Goal: Book appointment/travel/reservation

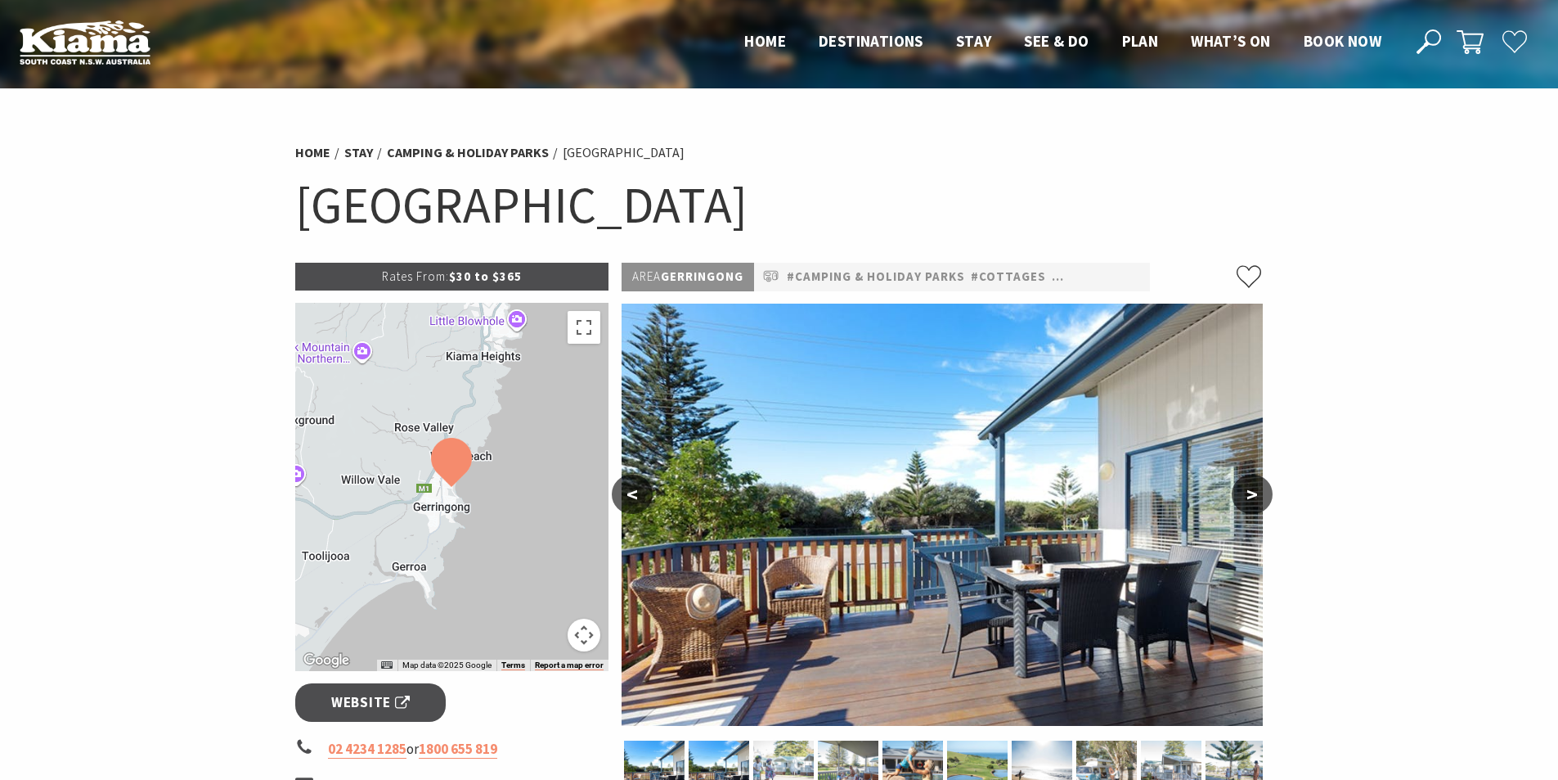
click at [1266, 489] on button ">" at bounding box center [1252, 493] width 41 height 39
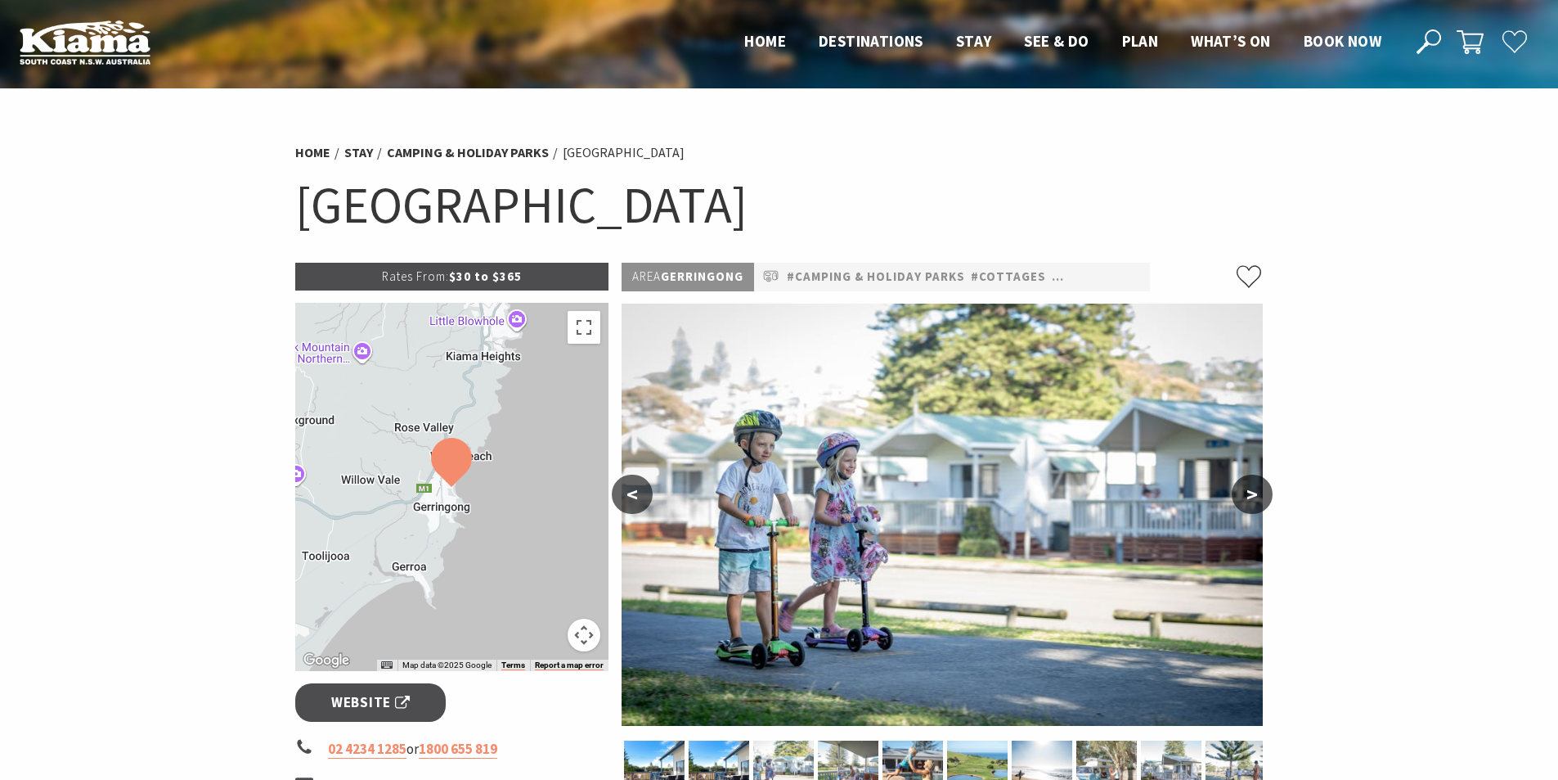
click at [1266, 489] on button ">" at bounding box center [1252, 493] width 41 height 39
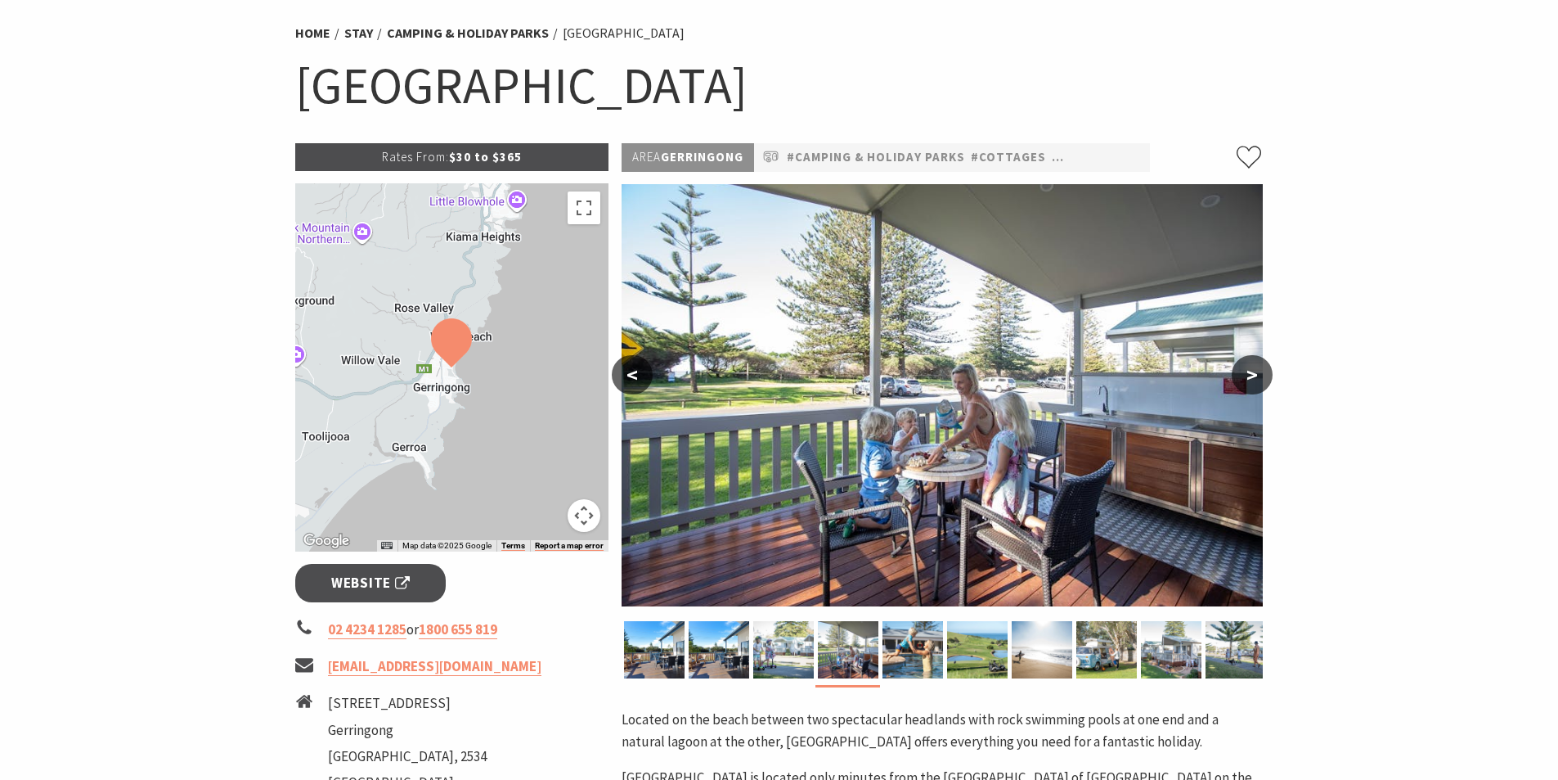
scroll to position [327, 0]
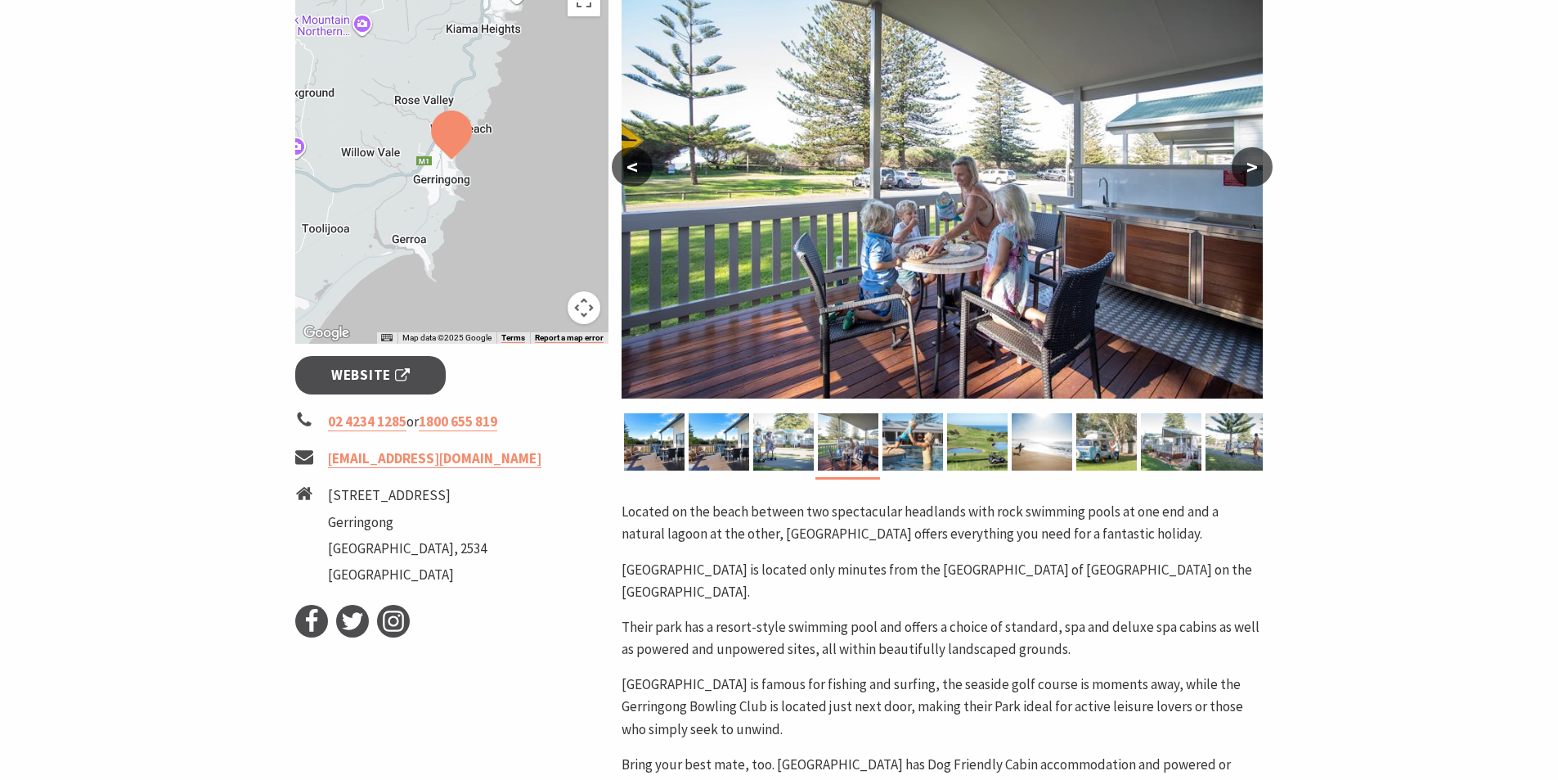
click at [1253, 159] on button ">" at bounding box center [1252, 166] width 41 height 39
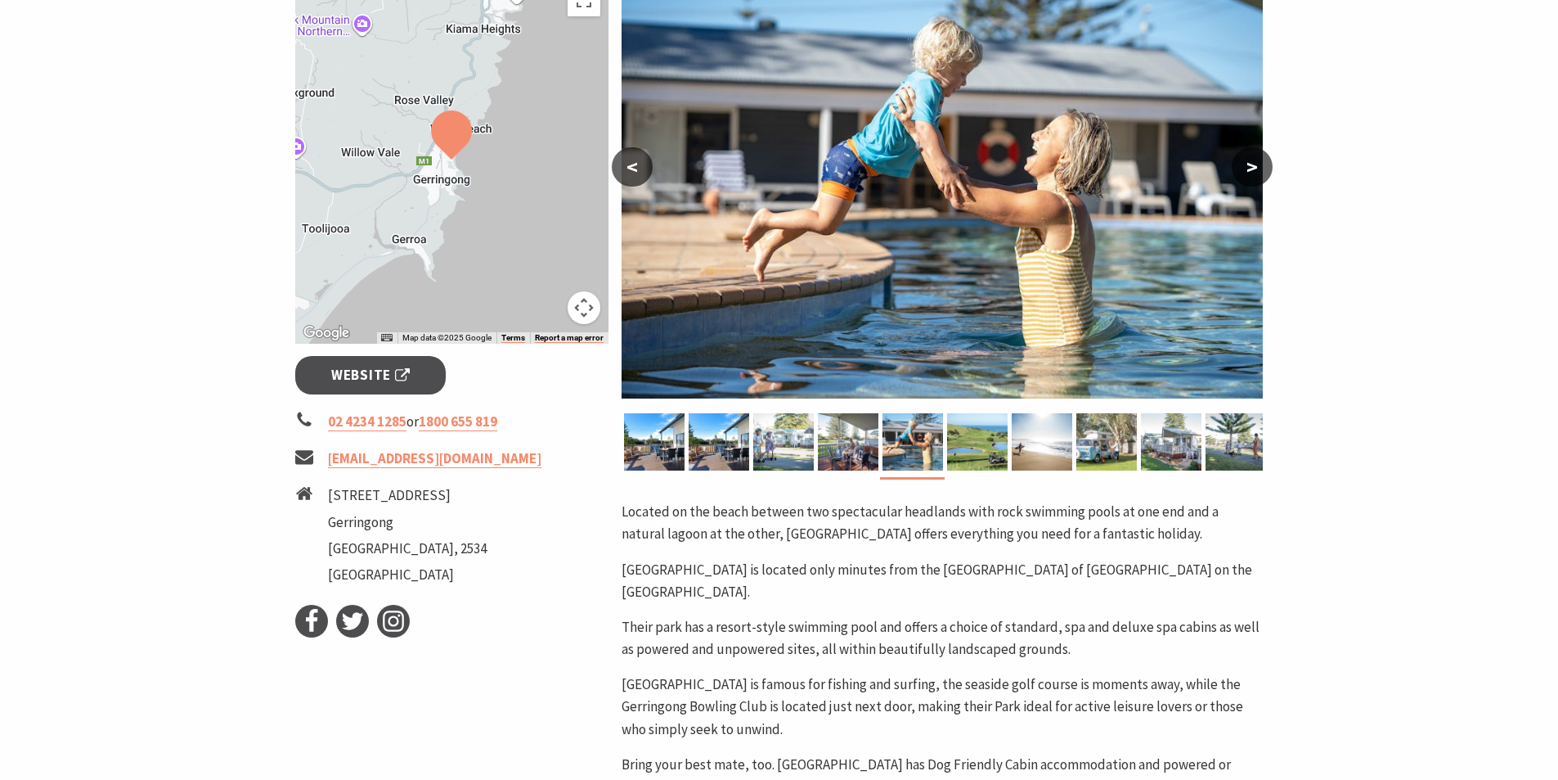
click at [1253, 159] on button ">" at bounding box center [1252, 166] width 41 height 39
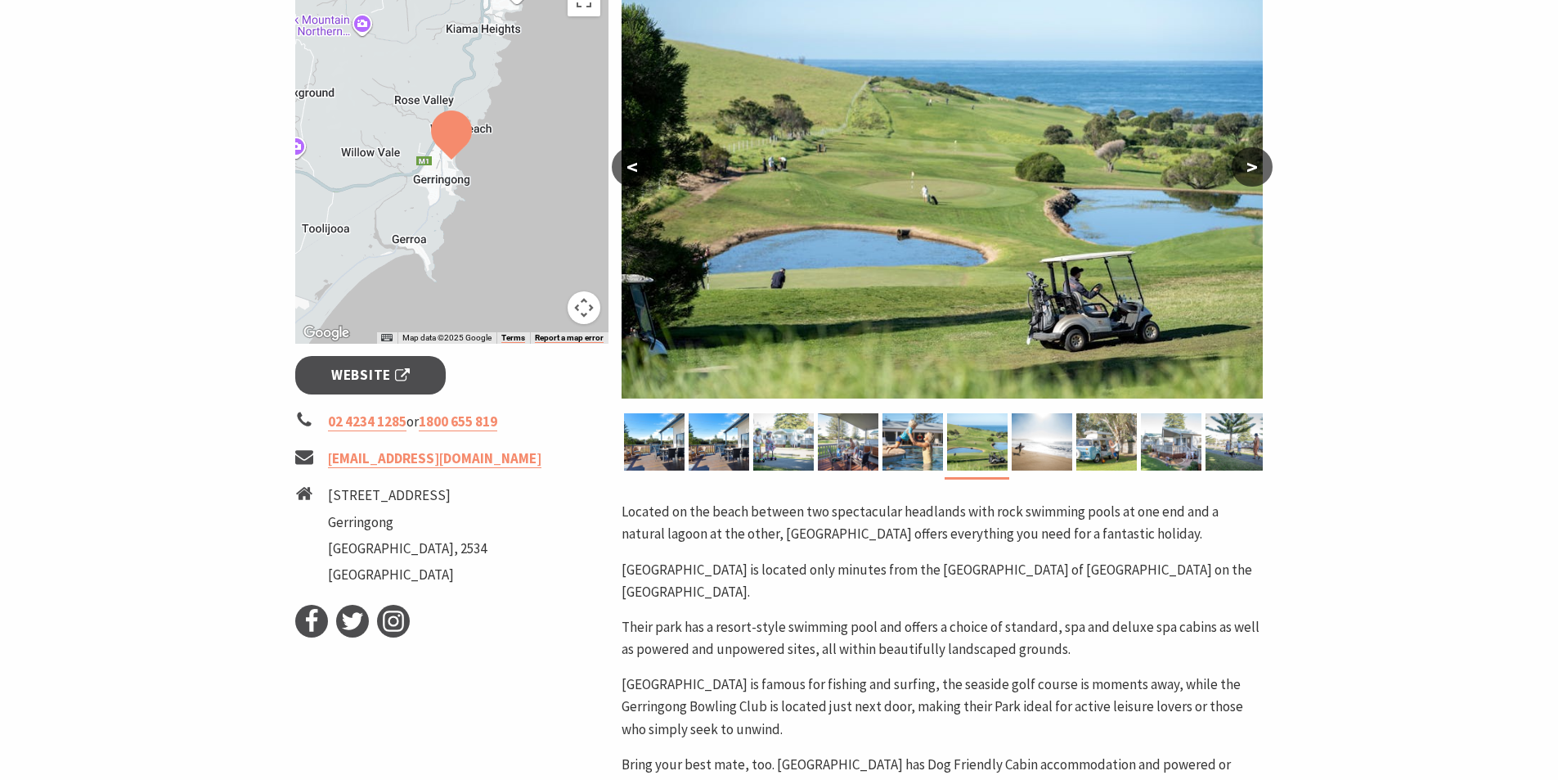
click at [1253, 159] on button ">" at bounding box center [1252, 166] width 41 height 39
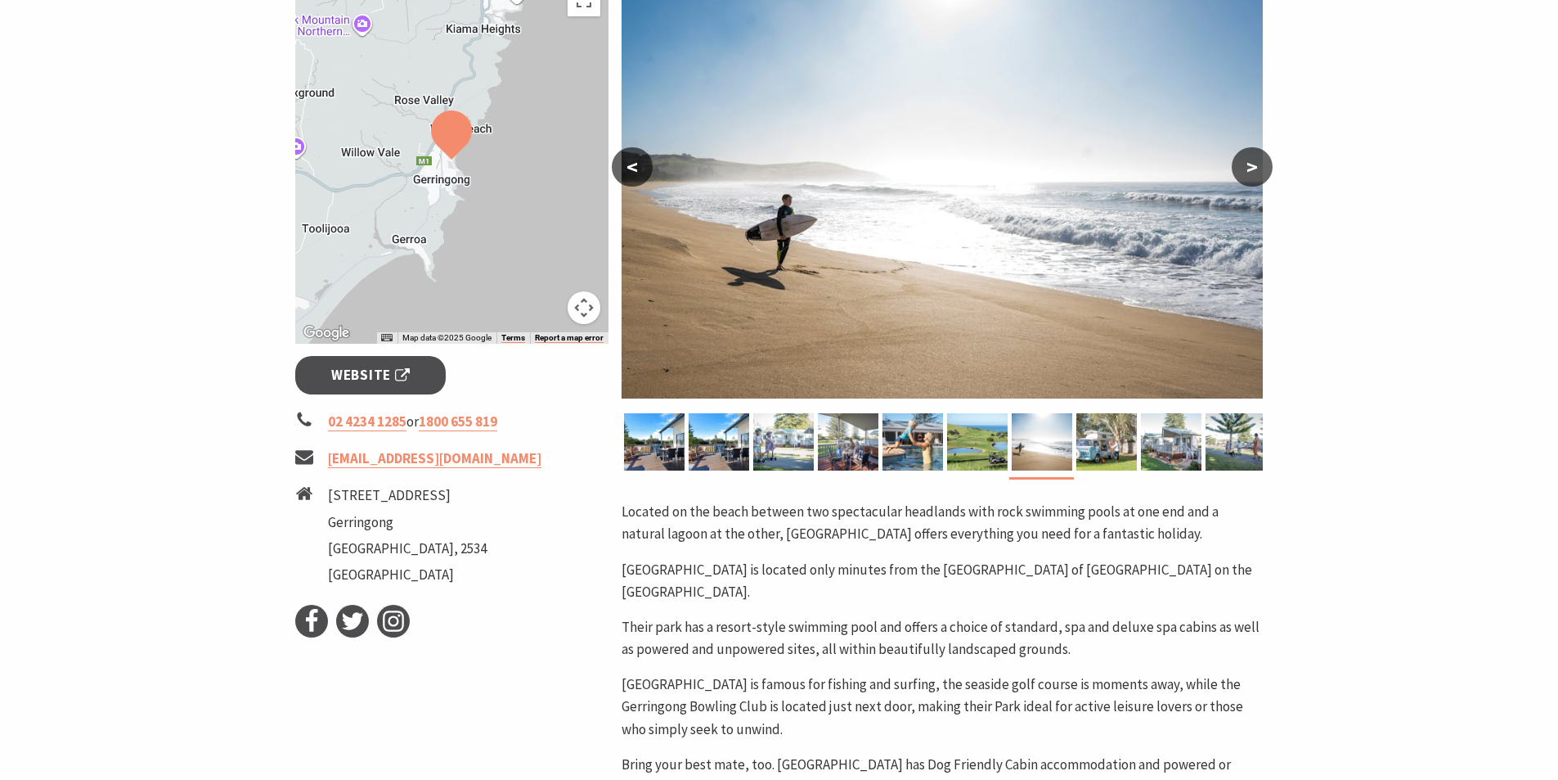
click at [1253, 159] on button ">" at bounding box center [1252, 166] width 41 height 39
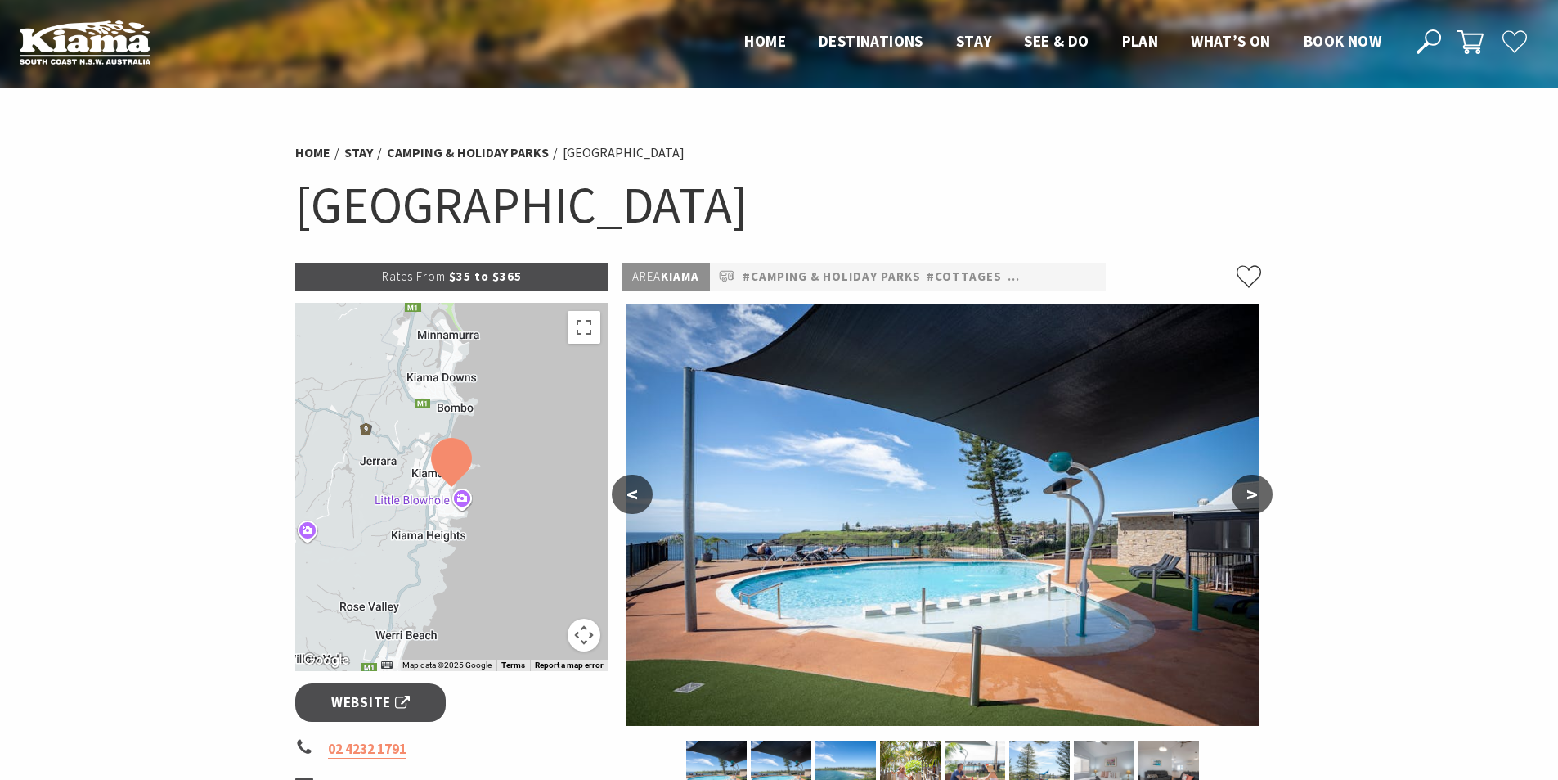
click at [1262, 496] on button ">" at bounding box center [1252, 493] width 41 height 39
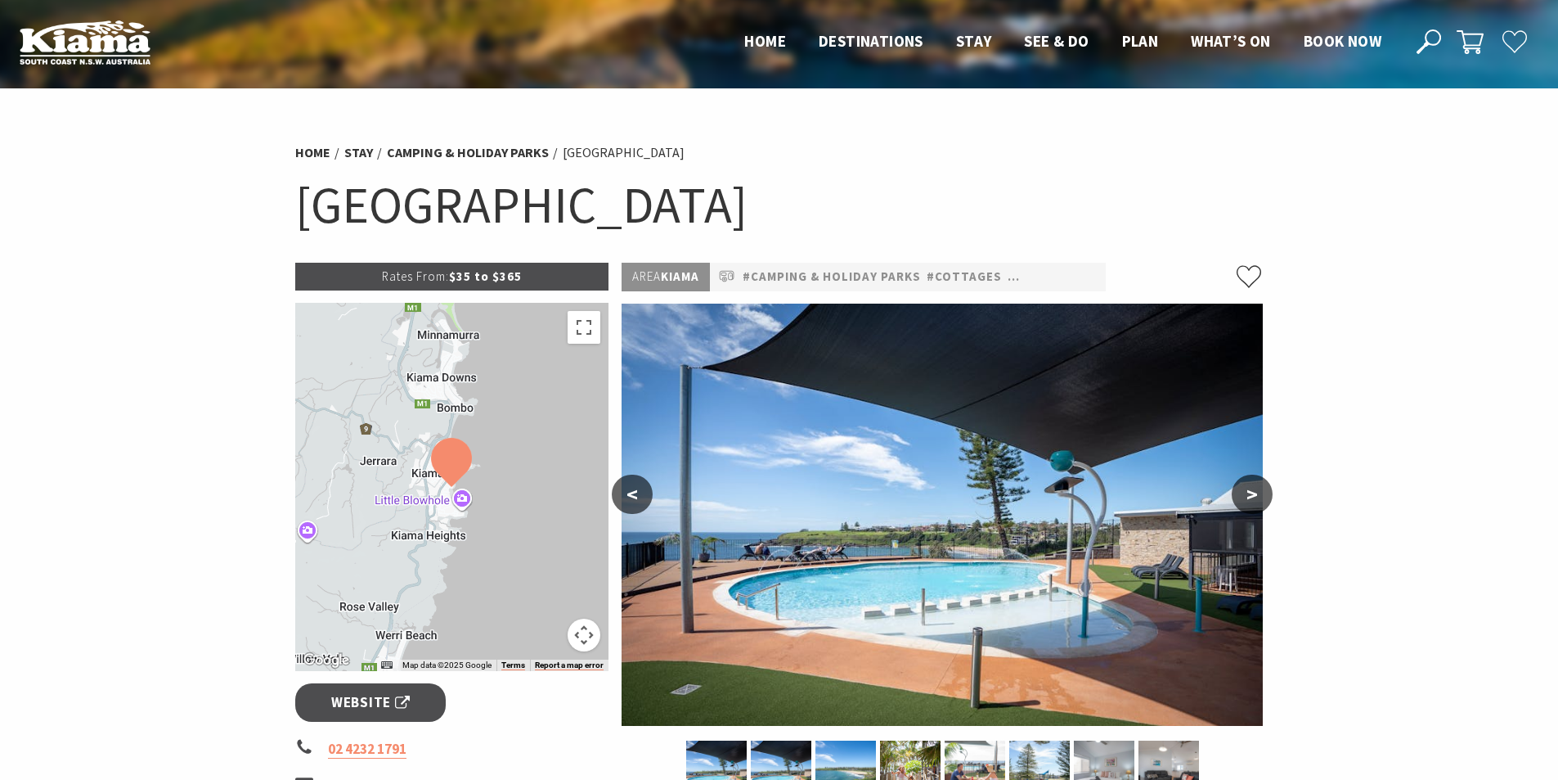
click at [1262, 496] on button ">" at bounding box center [1252, 493] width 41 height 39
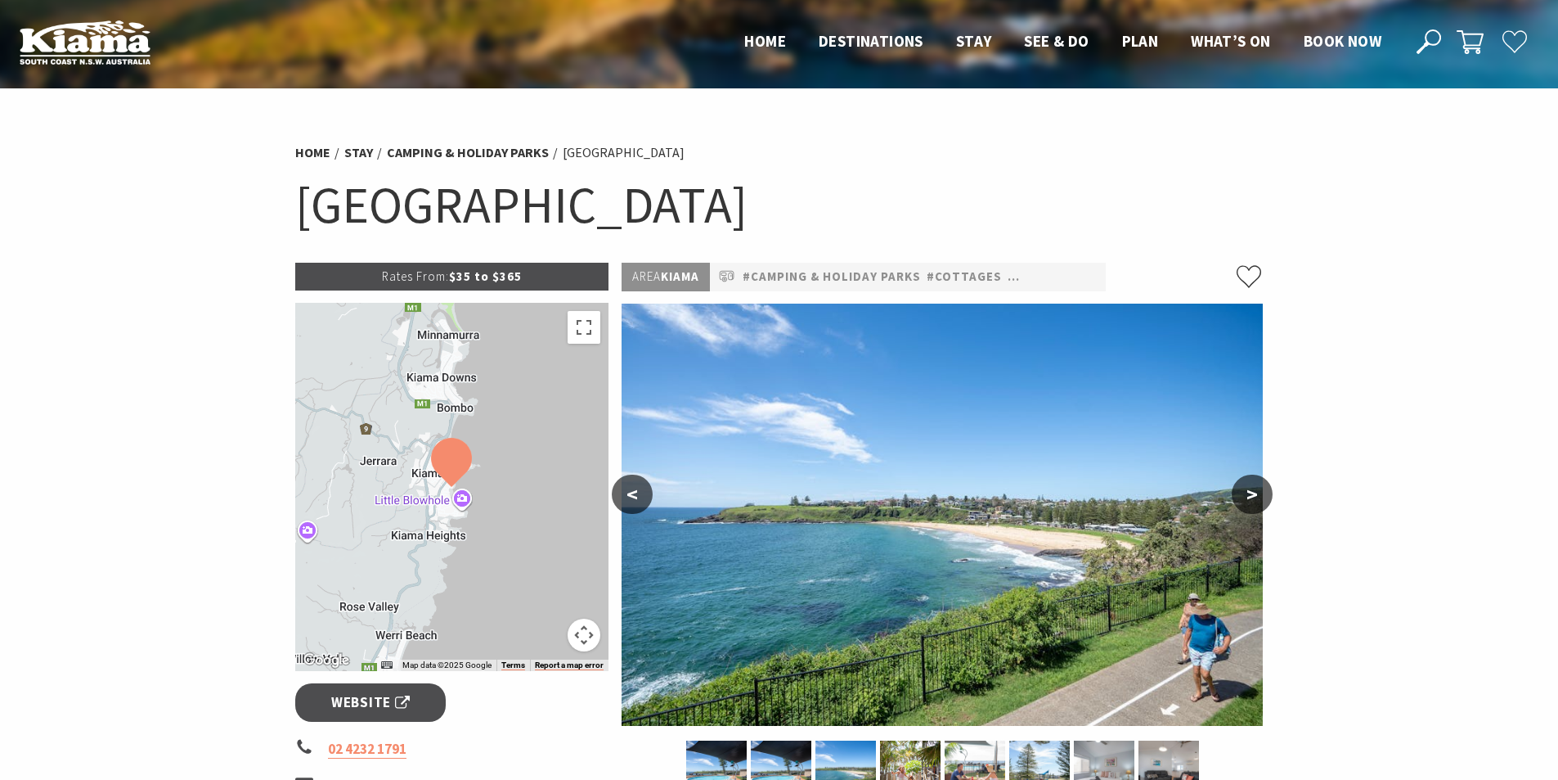
click at [1262, 496] on button ">" at bounding box center [1252, 493] width 41 height 39
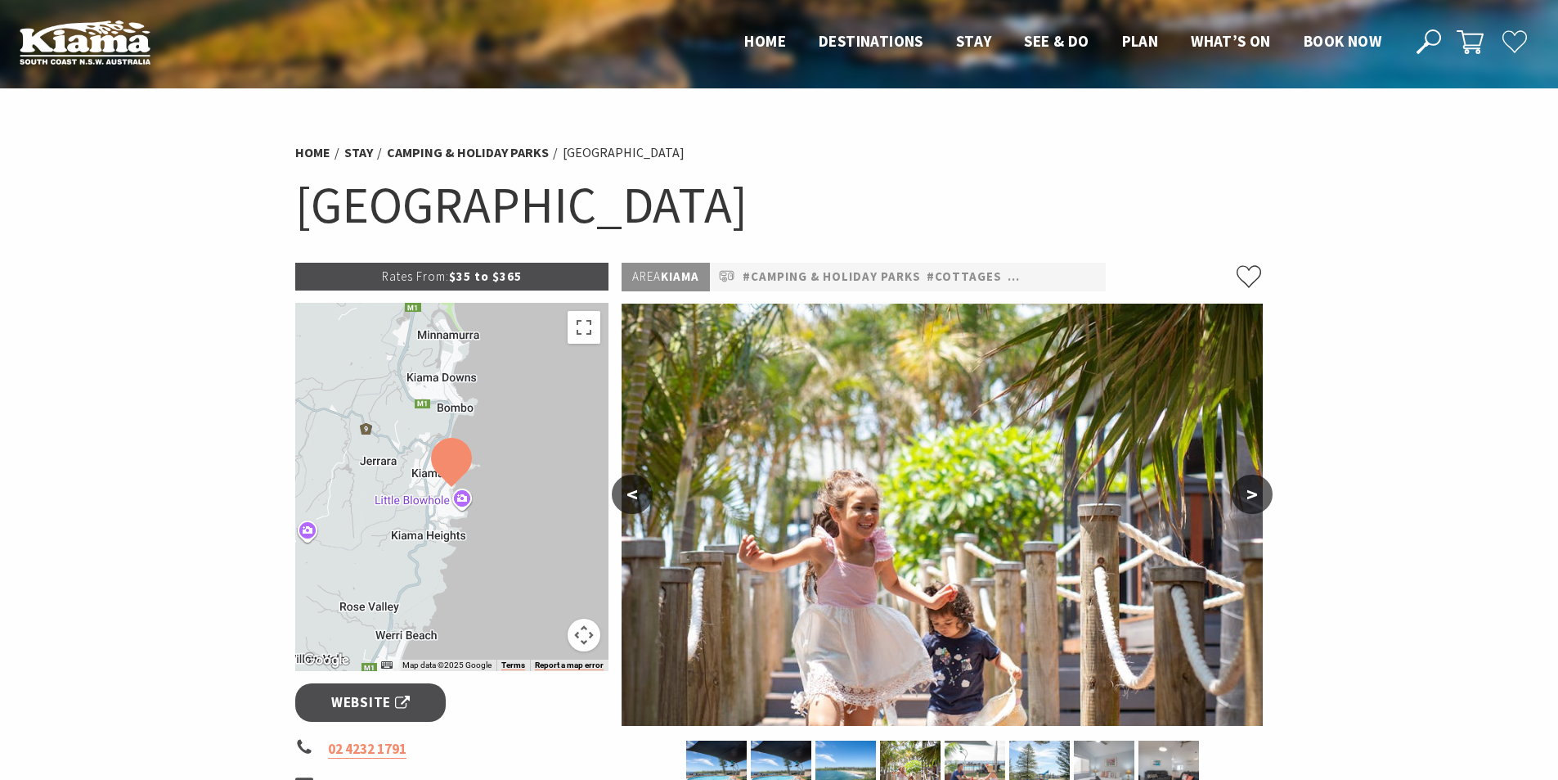
click at [1262, 496] on button ">" at bounding box center [1252, 493] width 41 height 39
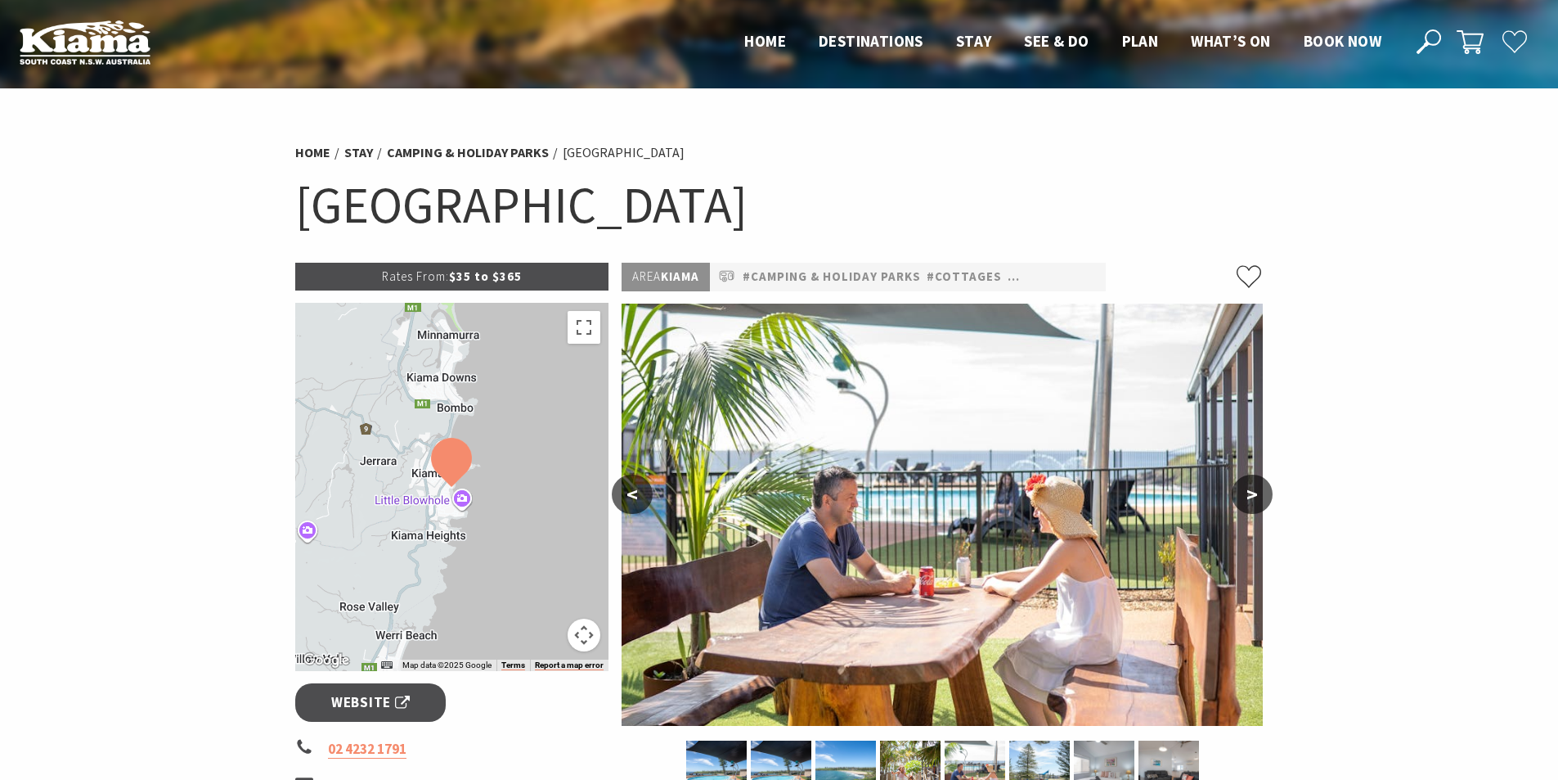
click at [1262, 496] on button ">" at bounding box center [1252, 493] width 41 height 39
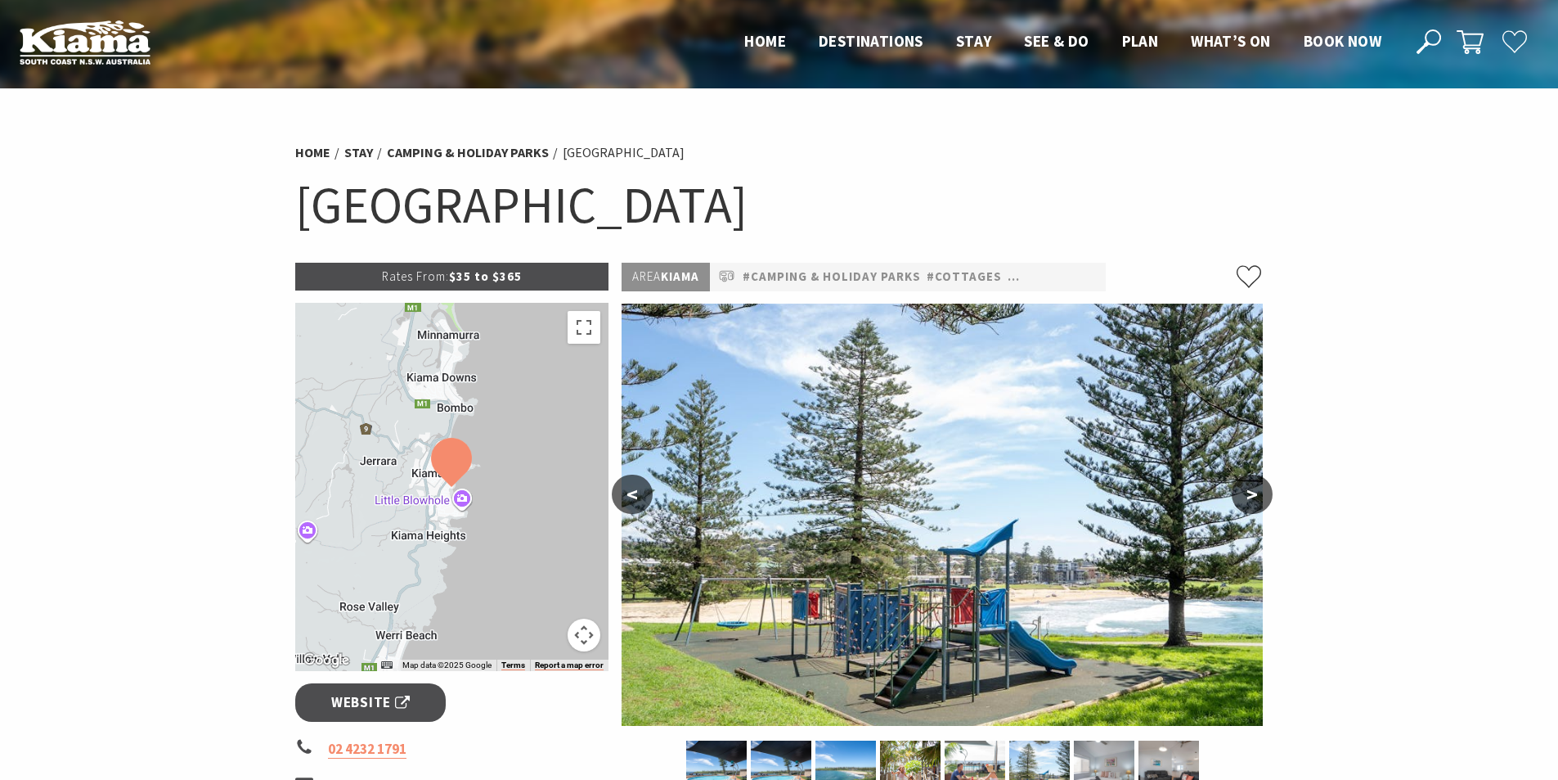
click at [1262, 496] on button ">" at bounding box center [1252, 493] width 41 height 39
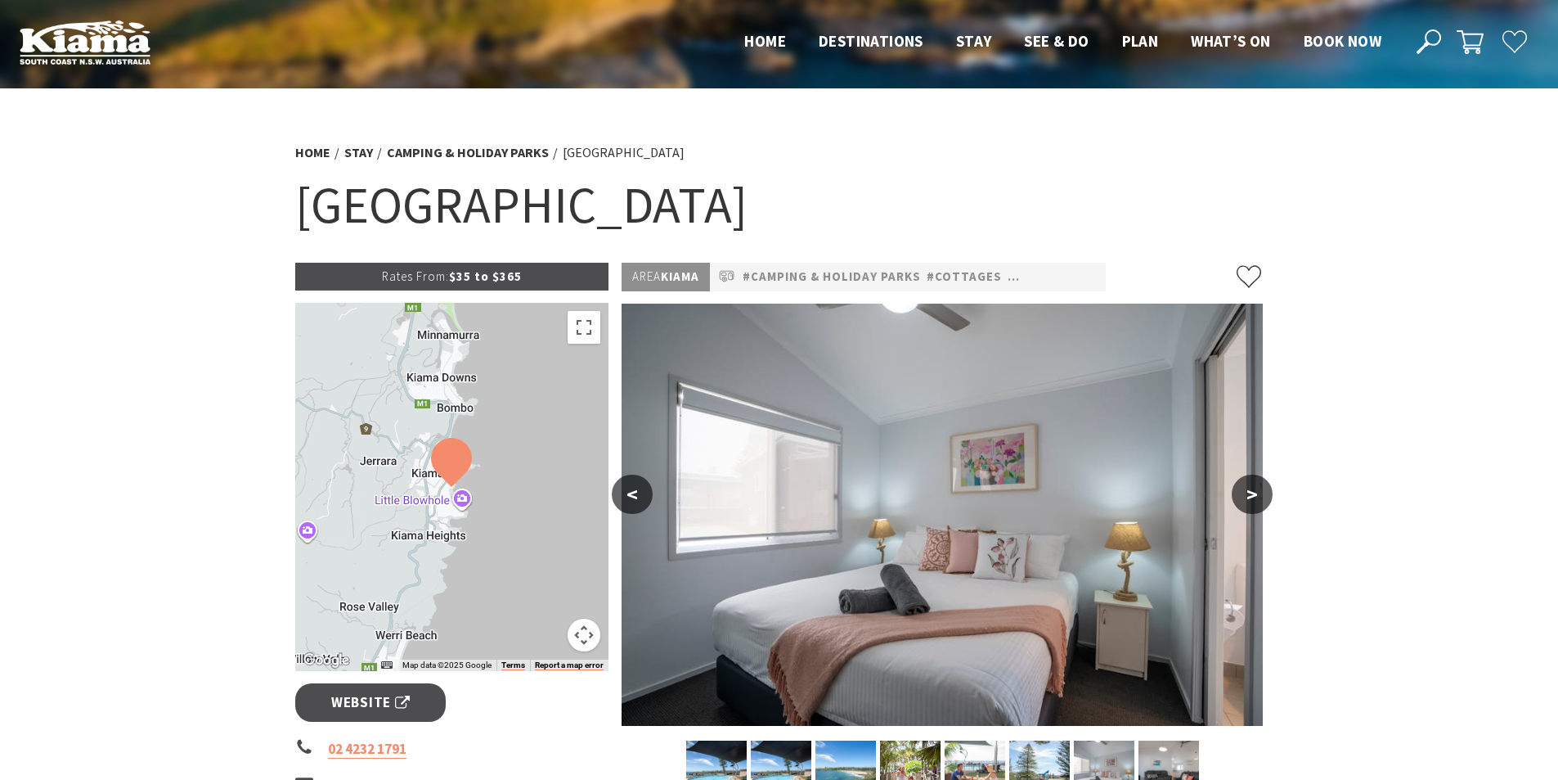
click at [1262, 496] on button ">" at bounding box center [1252, 493] width 41 height 39
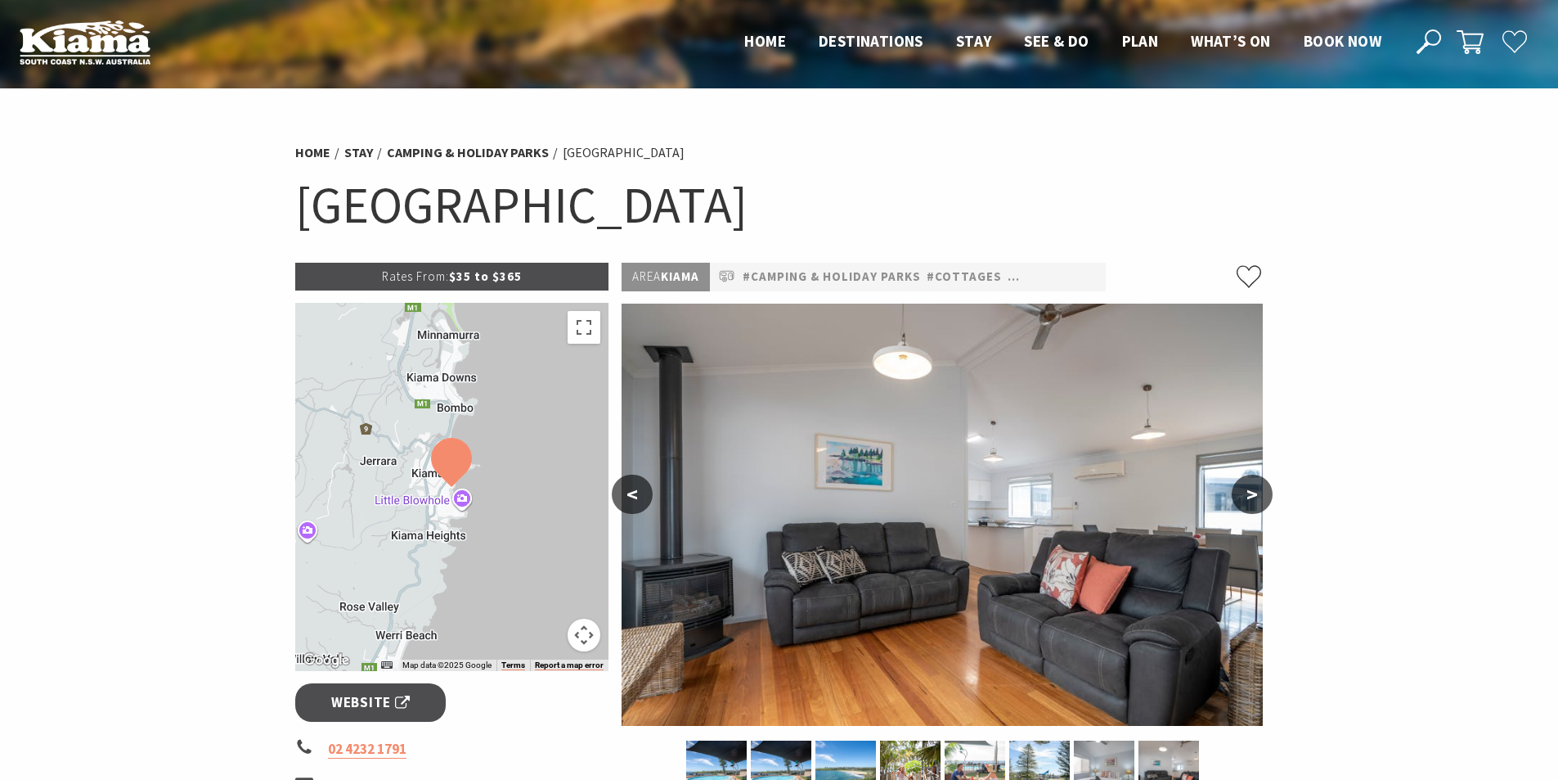
click at [1262, 496] on button ">" at bounding box center [1252, 493] width 41 height 39
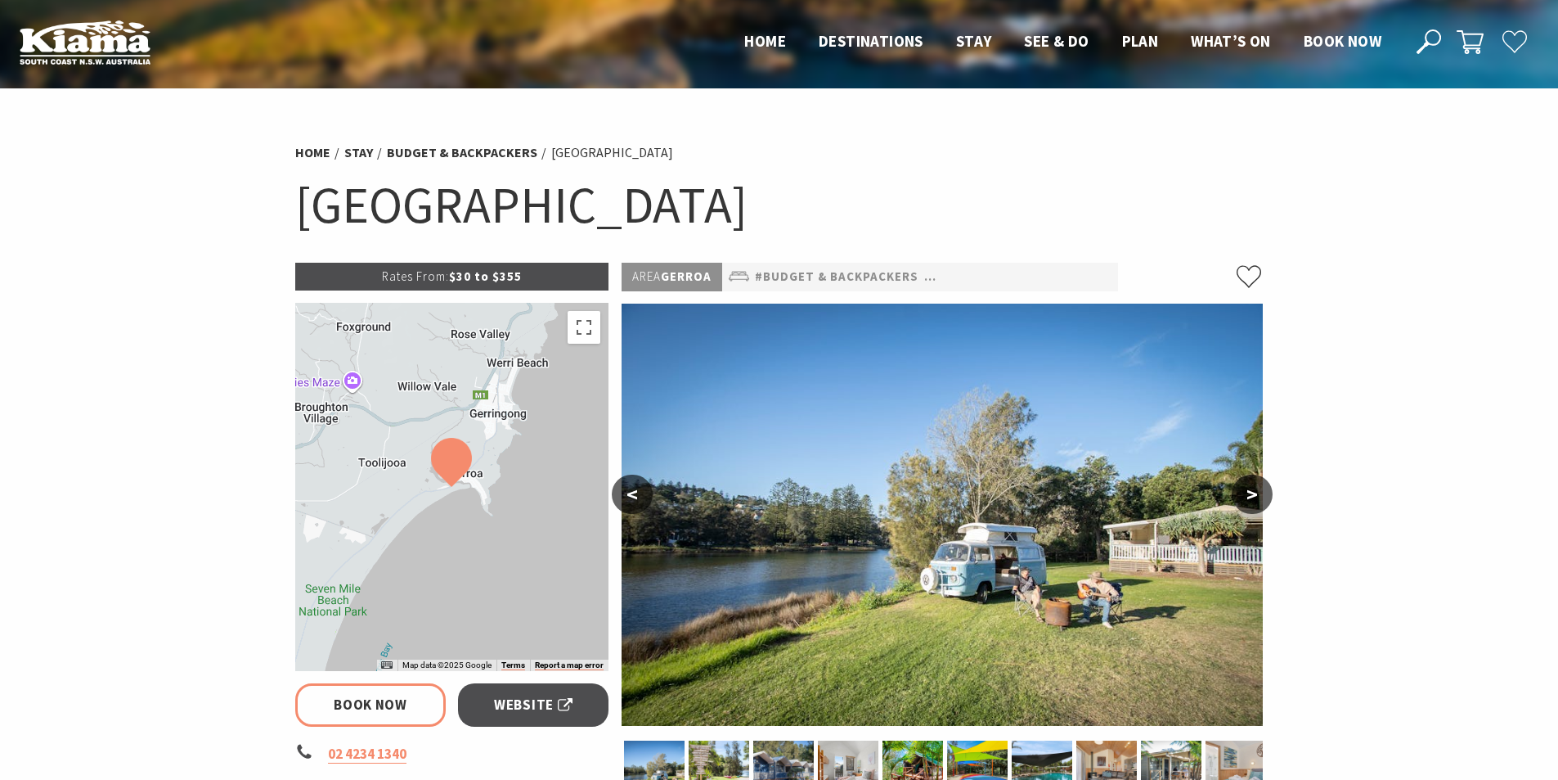
scroll to position [164, 0]
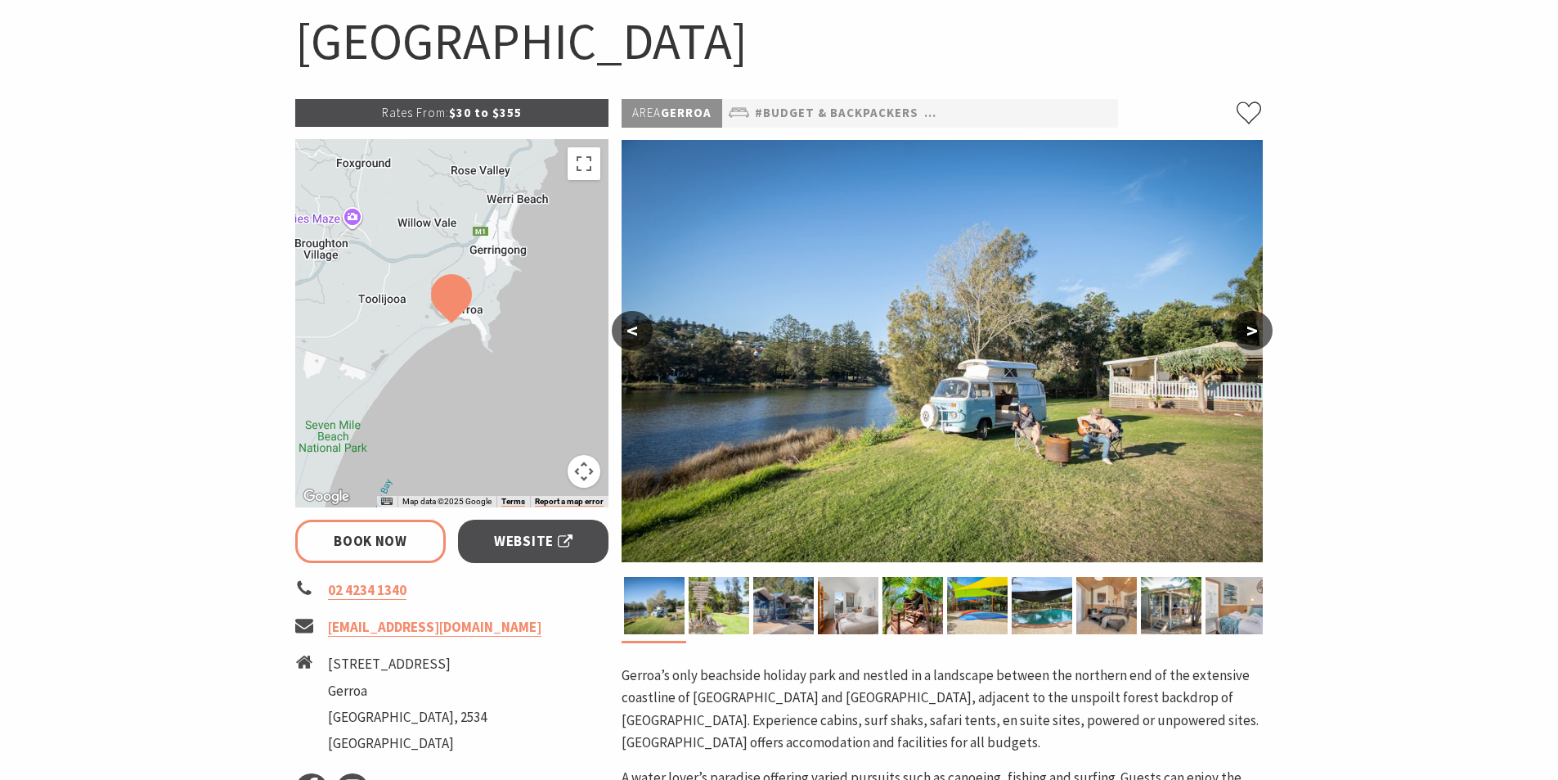
click at [1252, 330] on button ">" at bounding box center [1252, 330] width 41 height 39
select select "3"
select select "2"
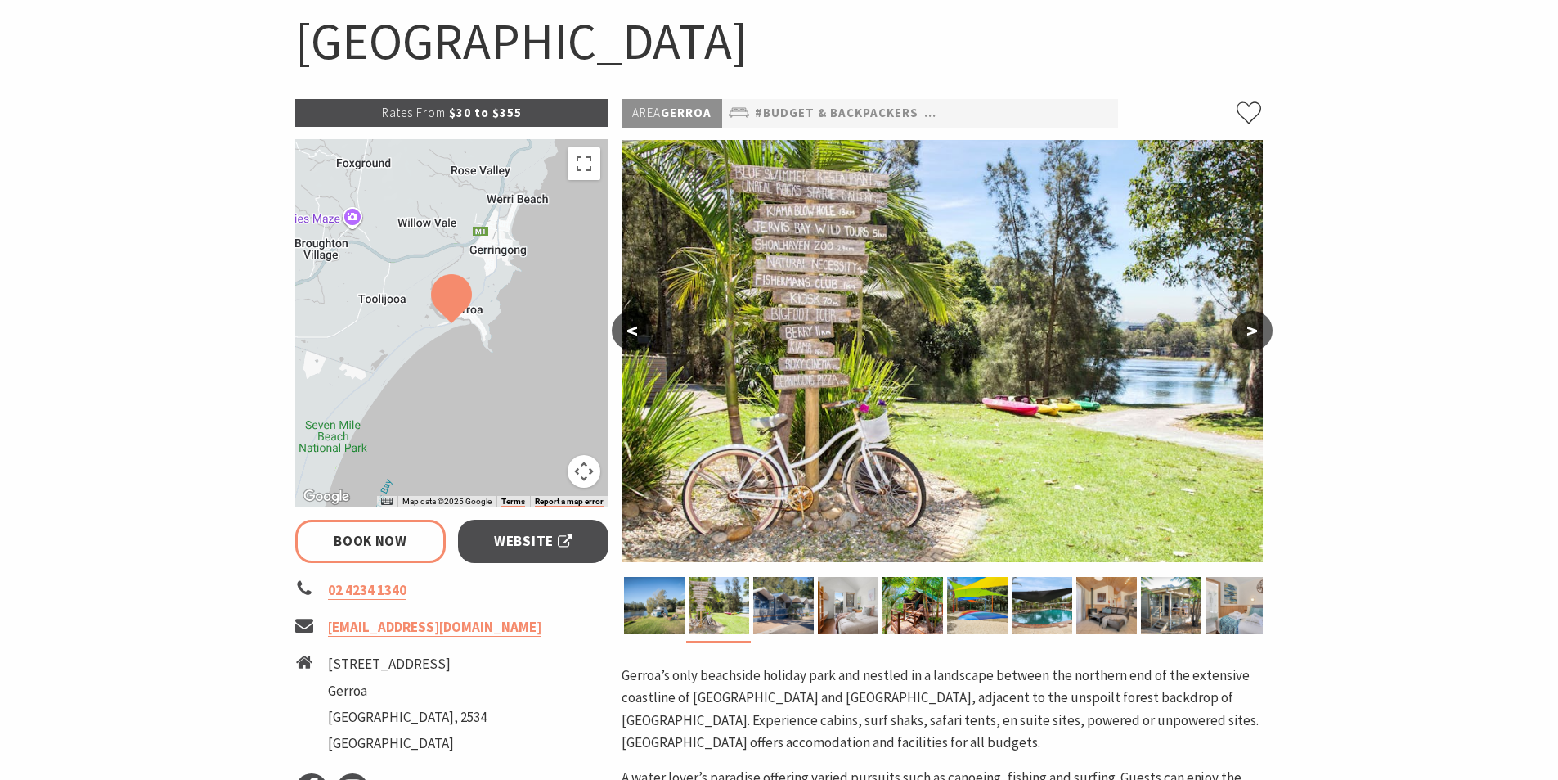
click at [1244, 315] on button ">" at bounding box center [1252, 330] width 41 height 39
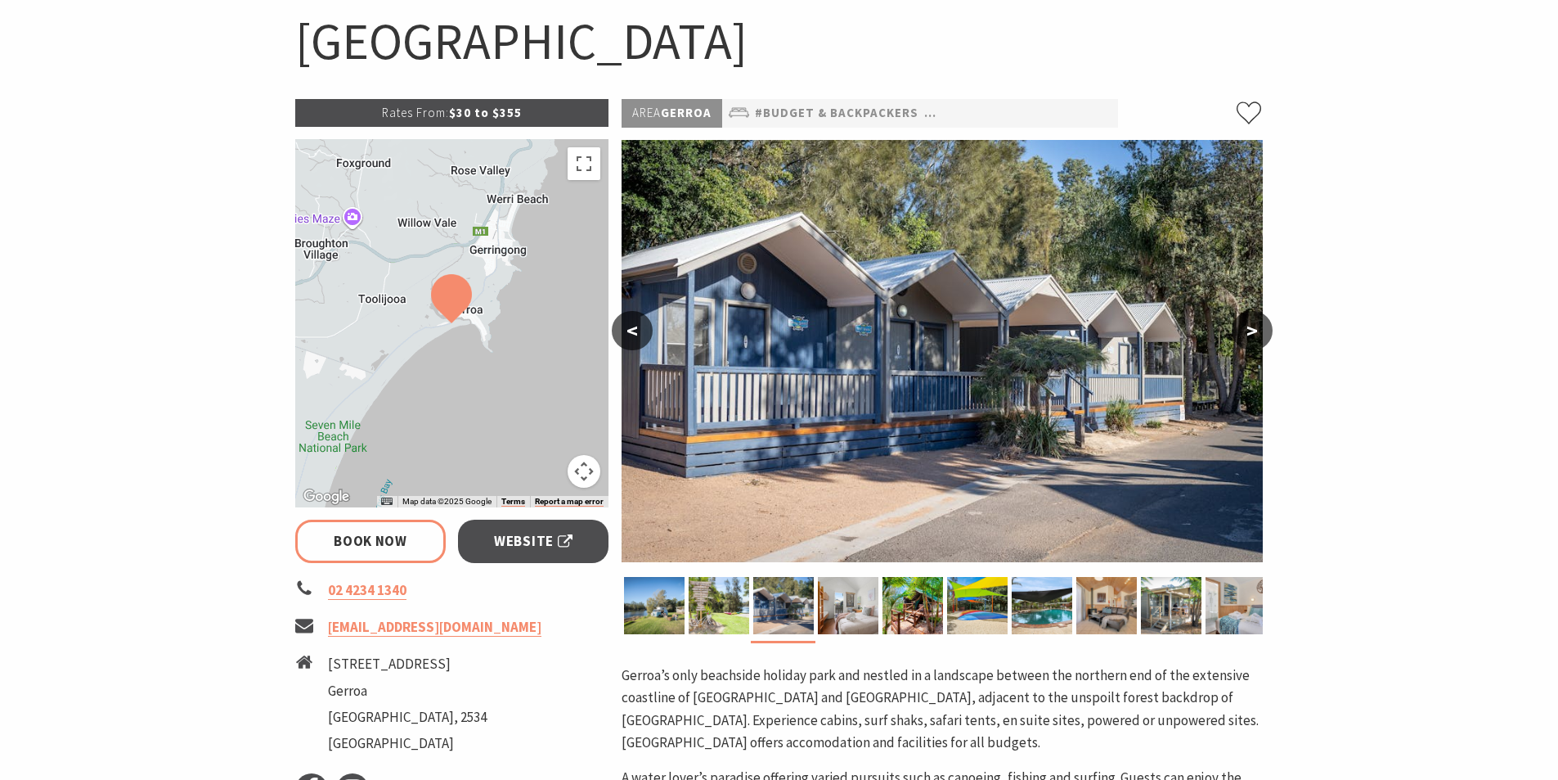
click at [1247, 332] on button ">" at bounding box center [1252, 330] width 41 height 39
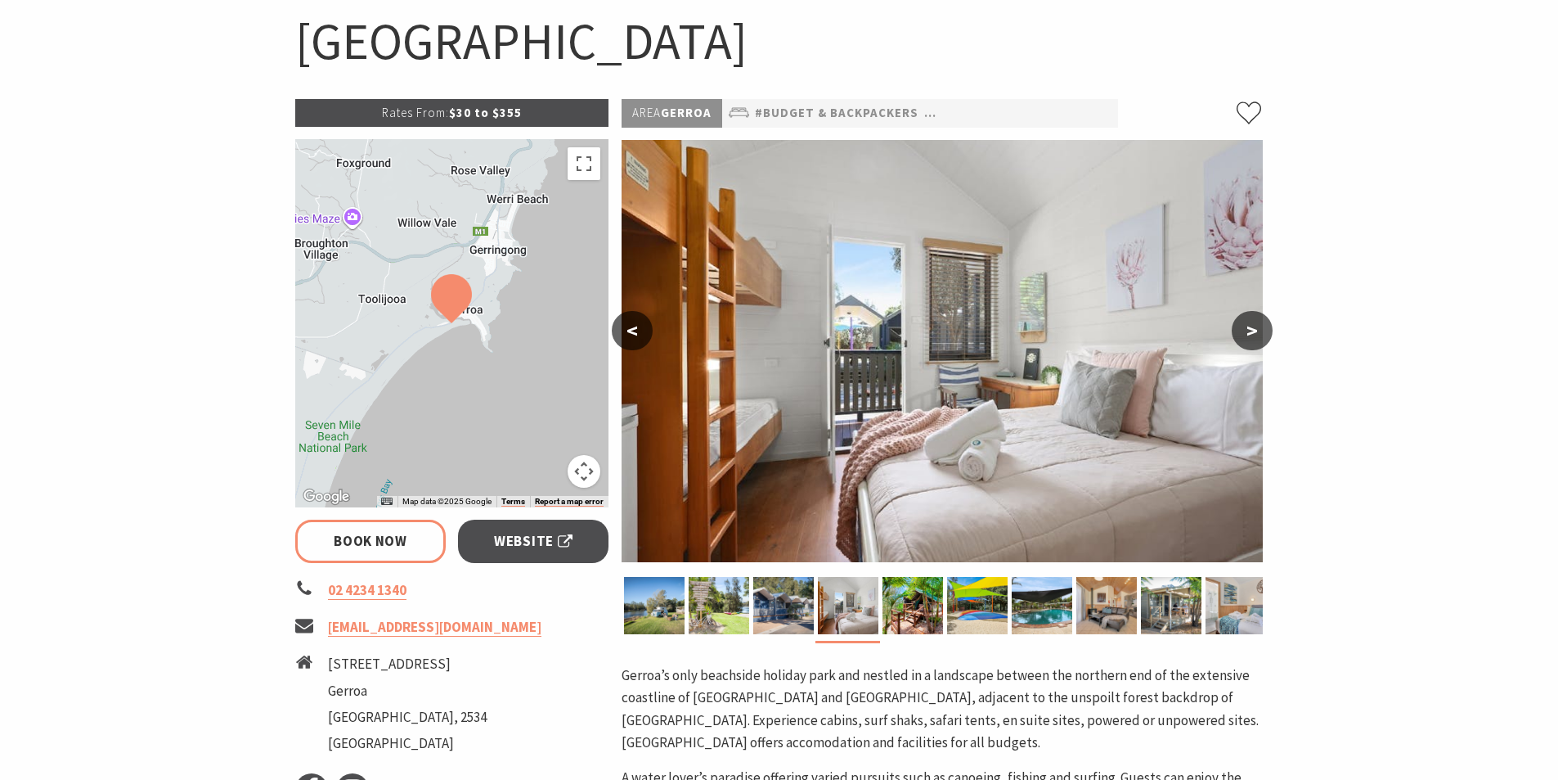
click at [1252, 335] on button ">" at bounding box center [1252, 330] width 41 height 39
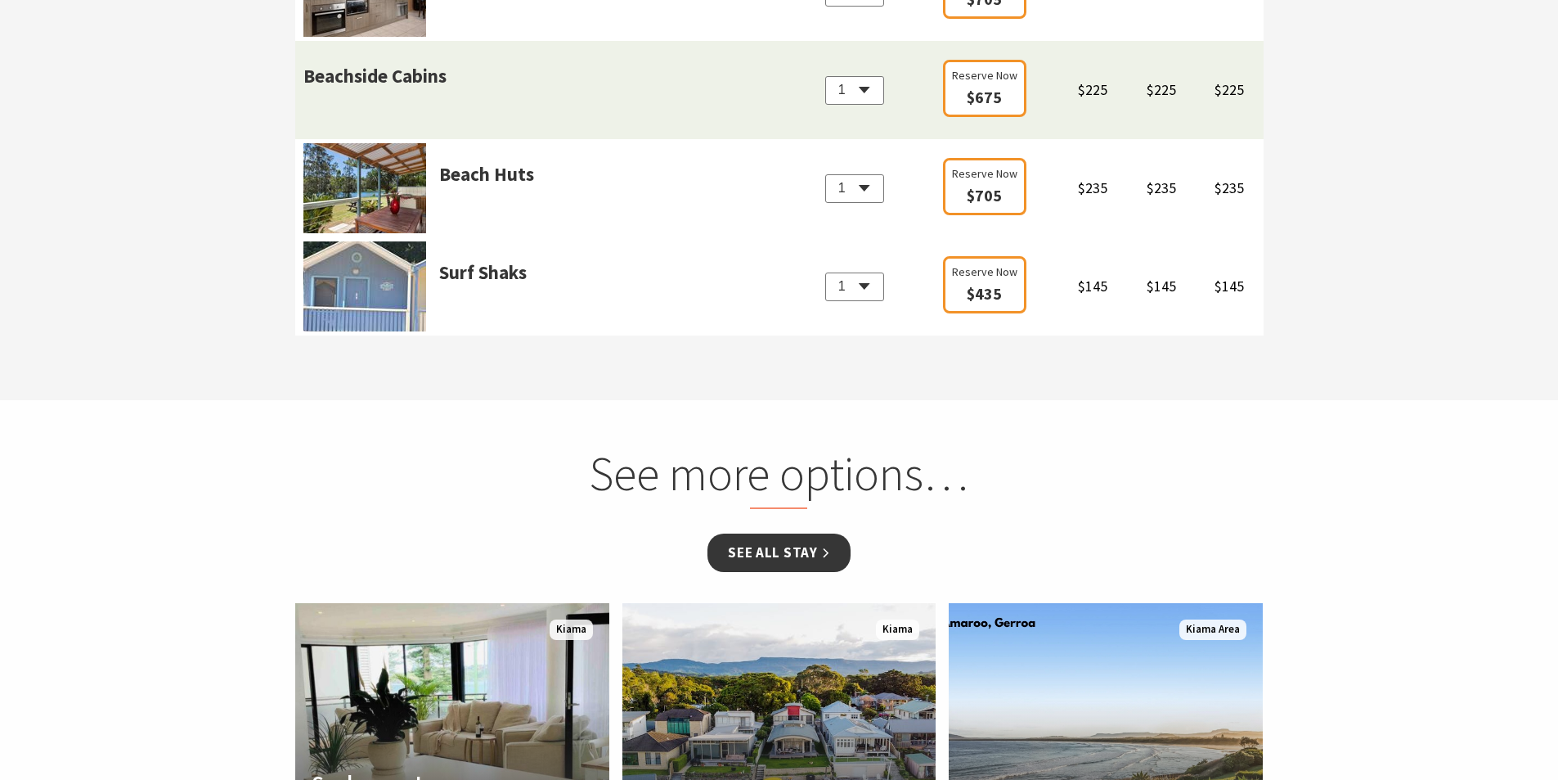
scroll to position [2209, 0]
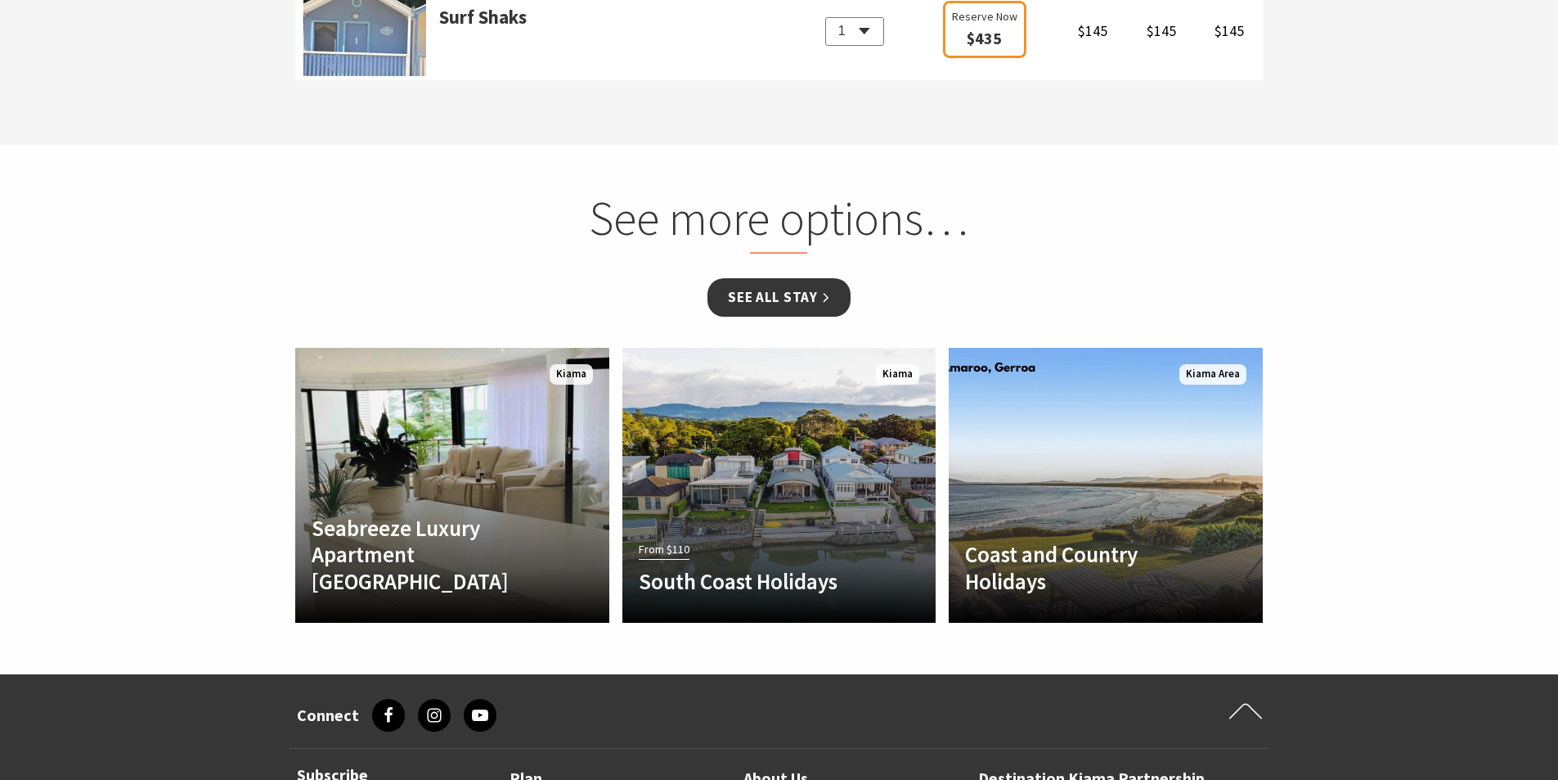
click at [777, 292] on link "See all Stay" at bounding box center [779, 297] width 142 height 38
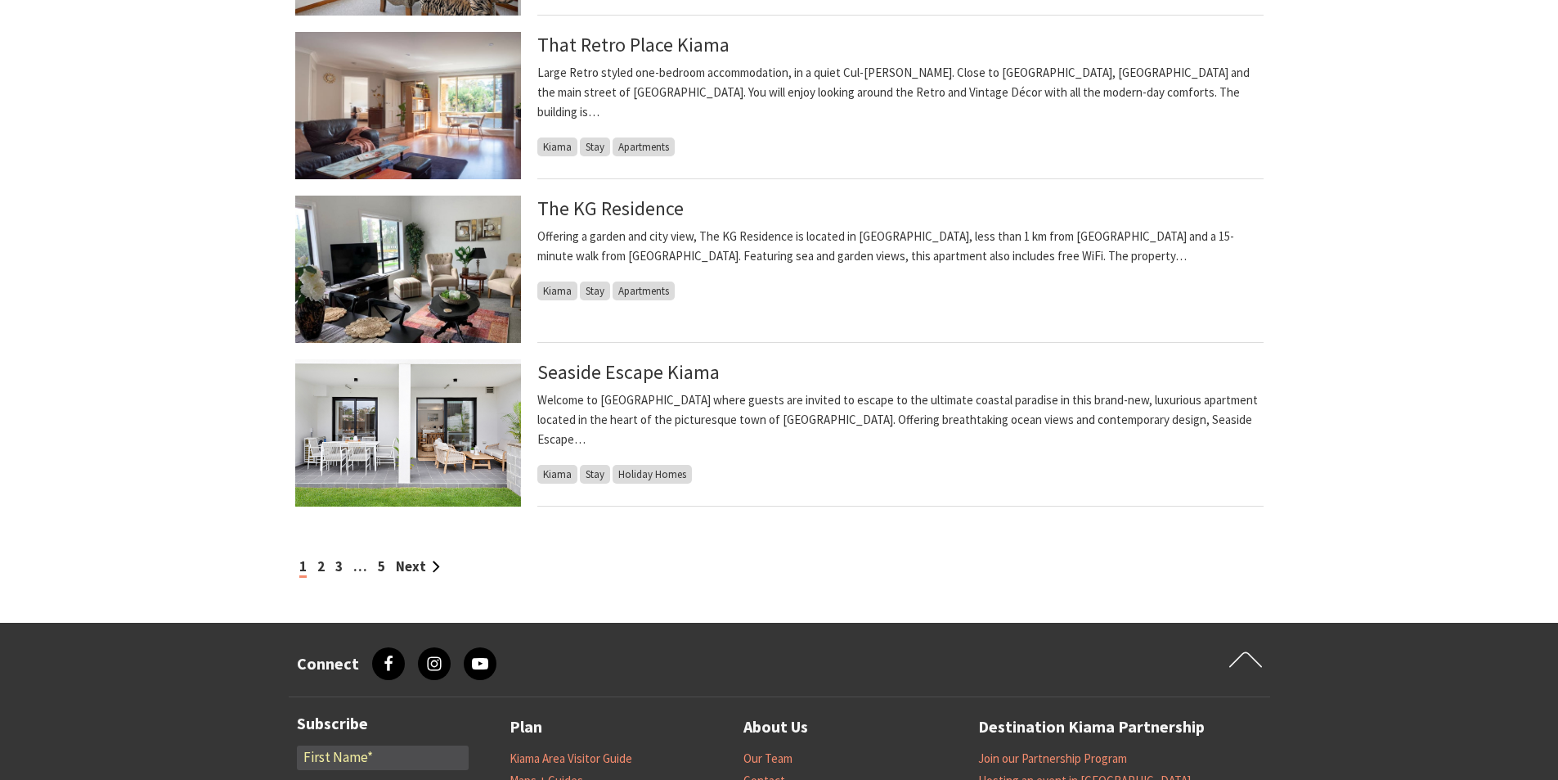
scroll to position [1718, 0]
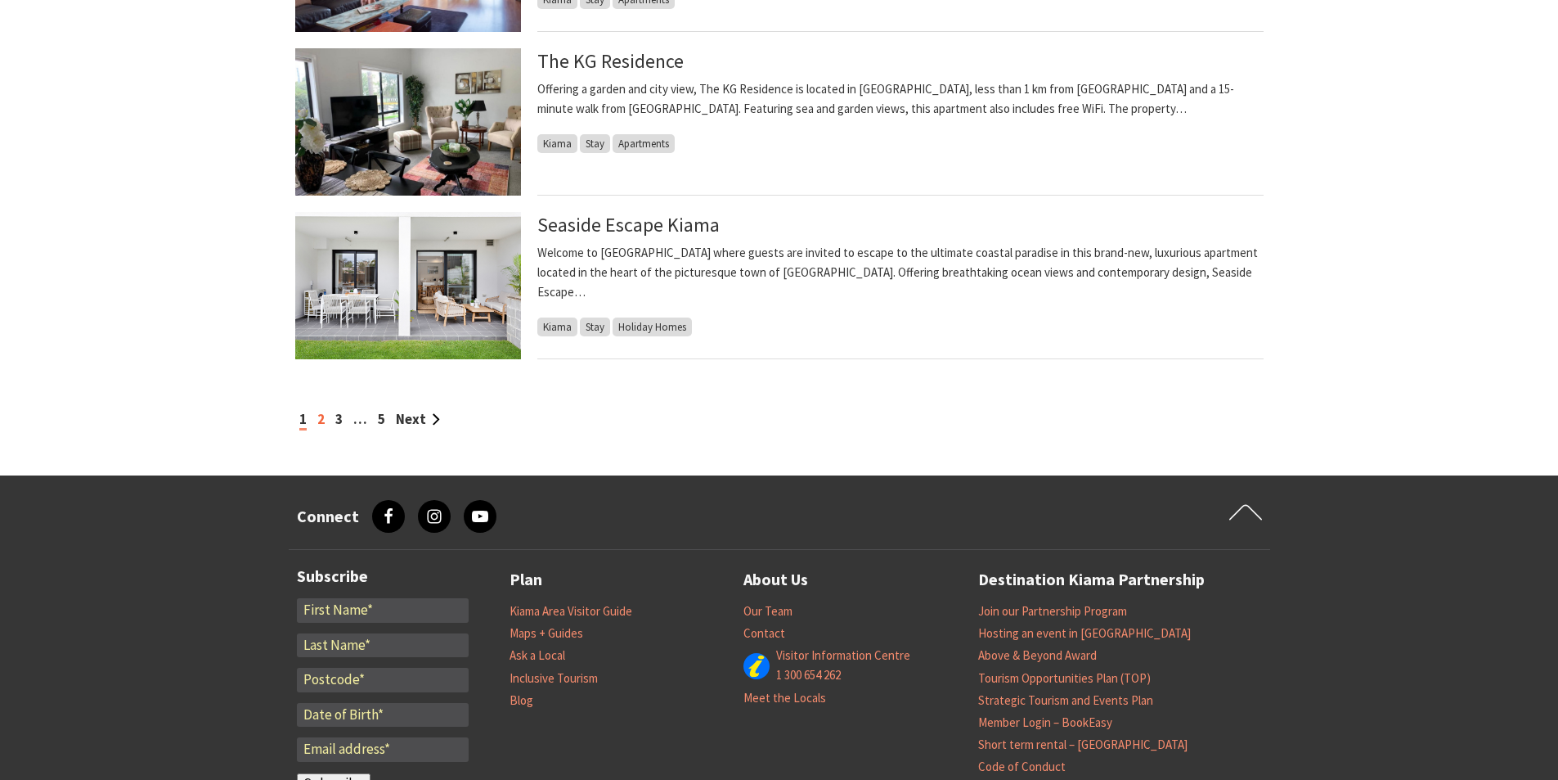
click at [319, 420] on link "2" at bounding box center [320, 419] width 7 height 18
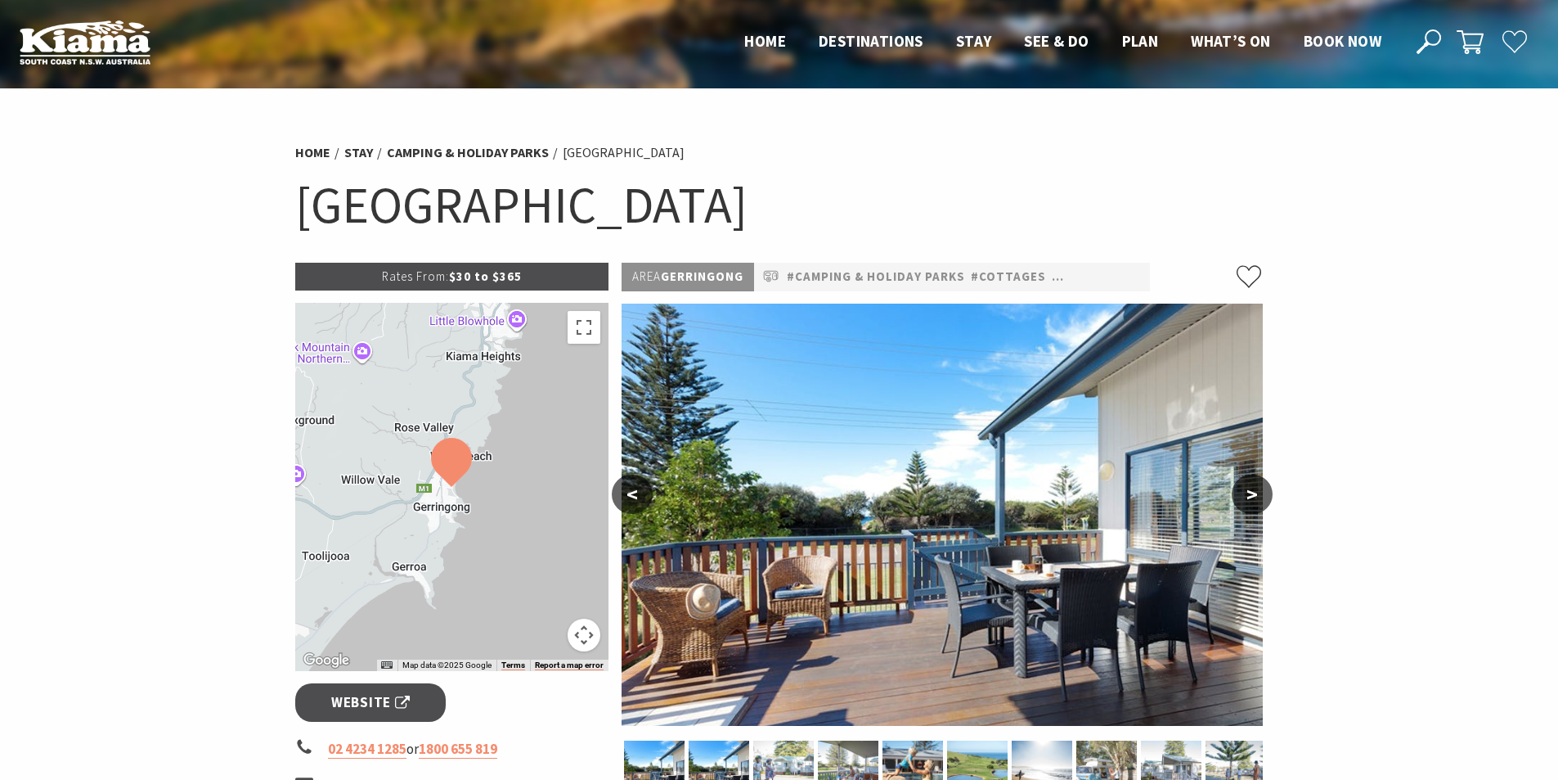
click at [1243, 490] on button ">" at bounding box center [1252, 493] width 41 height 39
click at [1248, 493] on button ">" at bounding box center [1252, 493] width 41 height 39
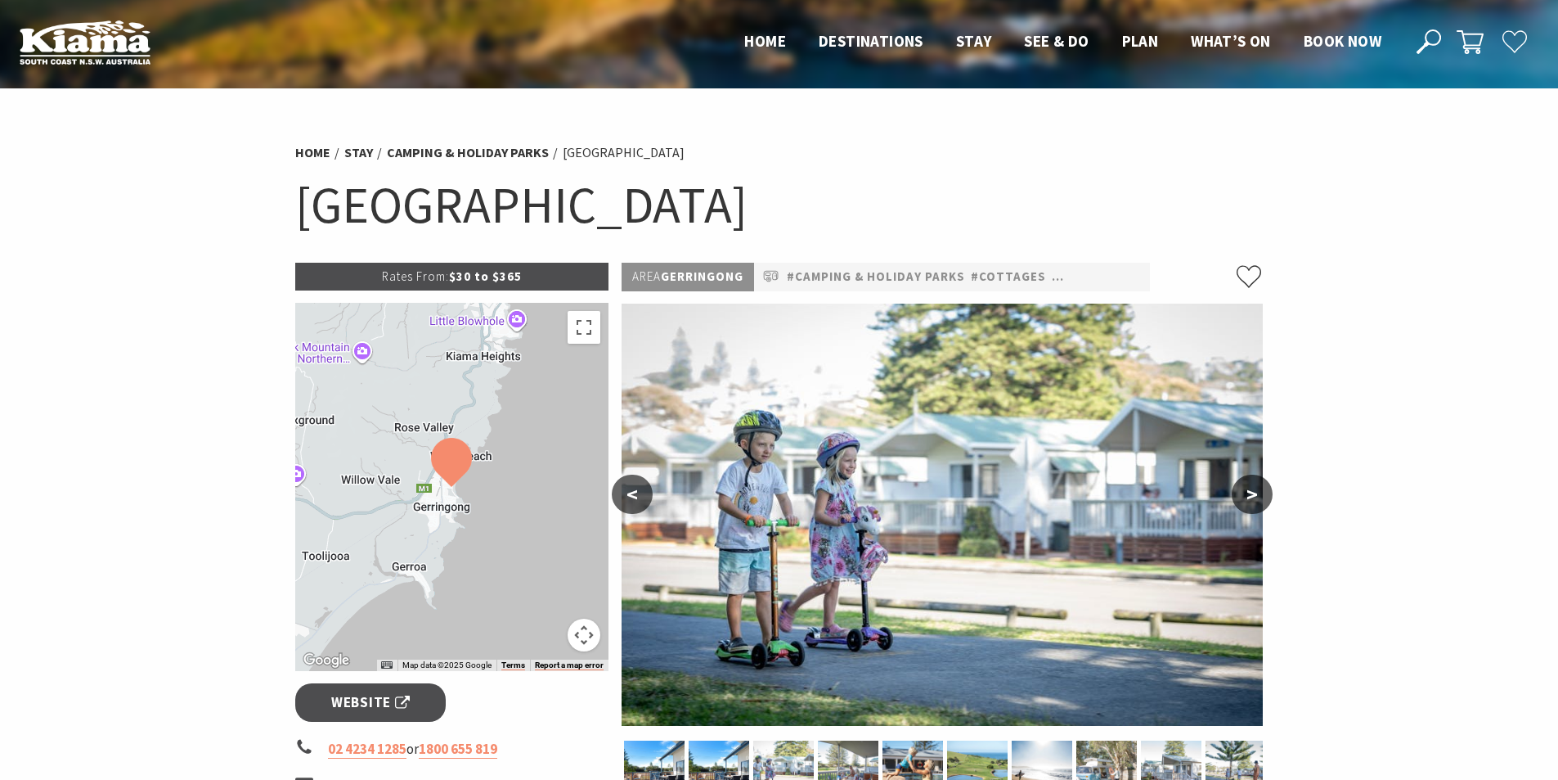
click at [1248, 493] on button ">" at bounding box center [1252, 493] width 41 height 39
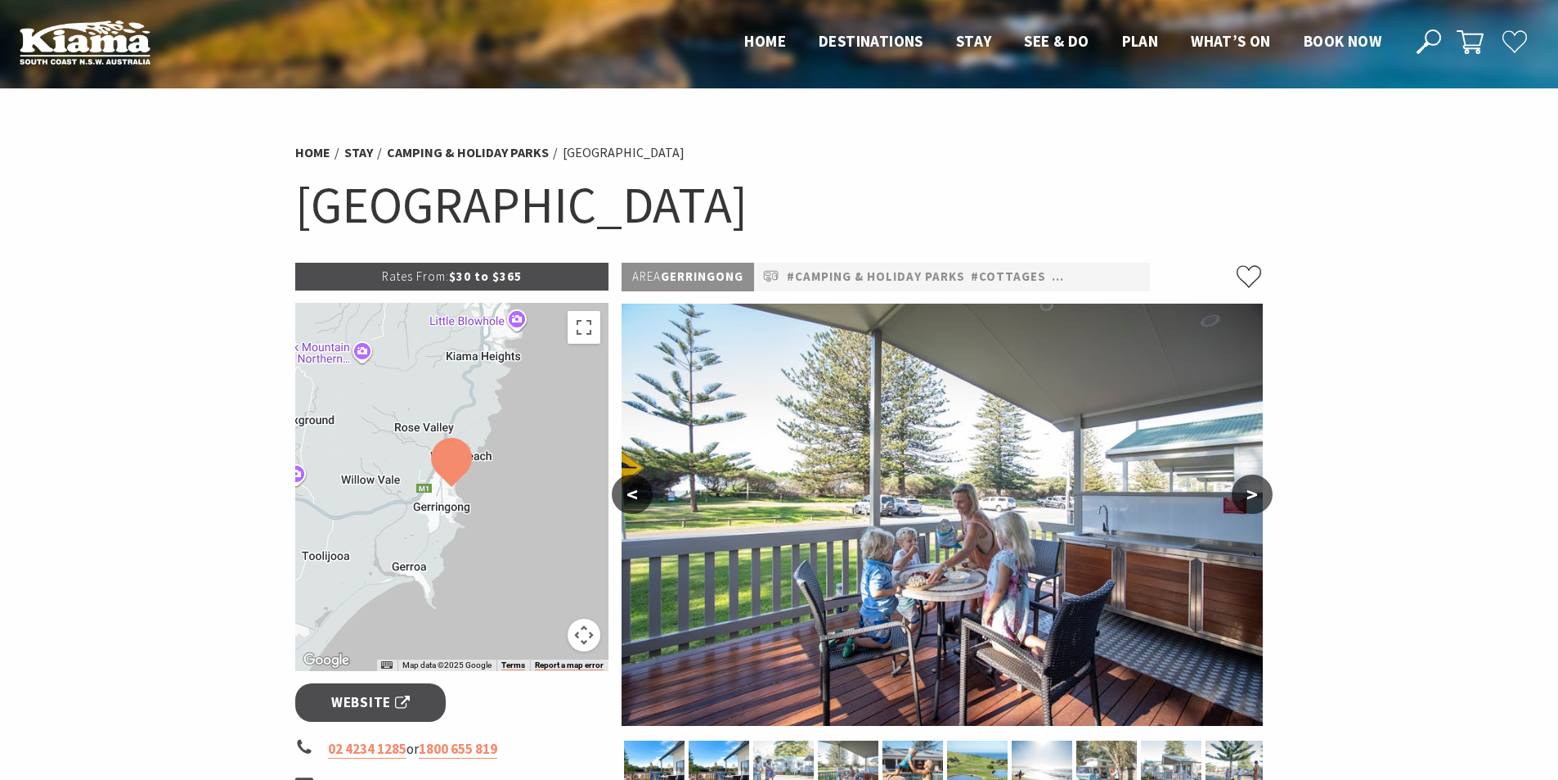
click at [1248, 493] on button ">" at bounding box center [1252, 493] width 41 height 39
